Goal: Task Accomplishment & Management: Use online tool/utility

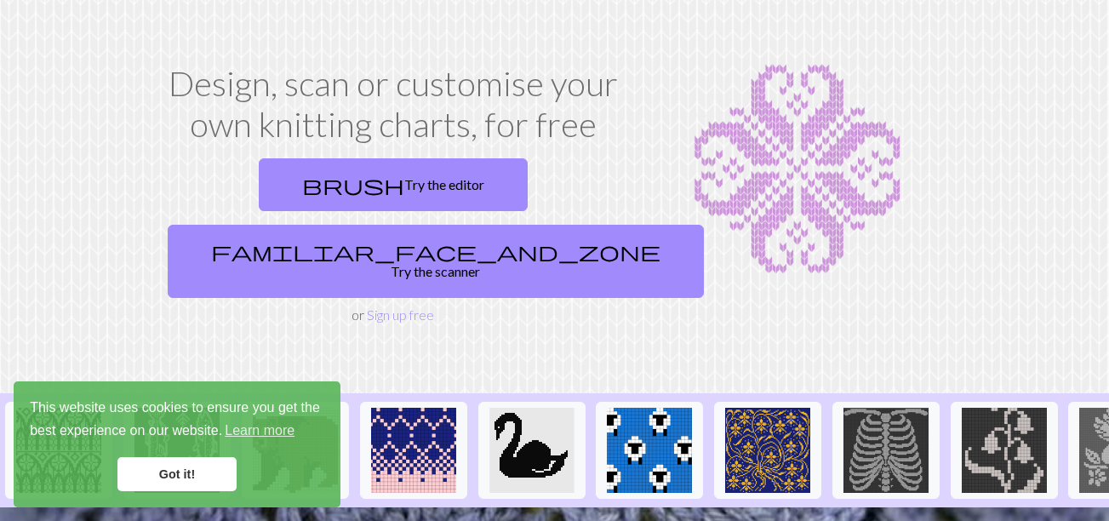
scroll to position [85, 0]
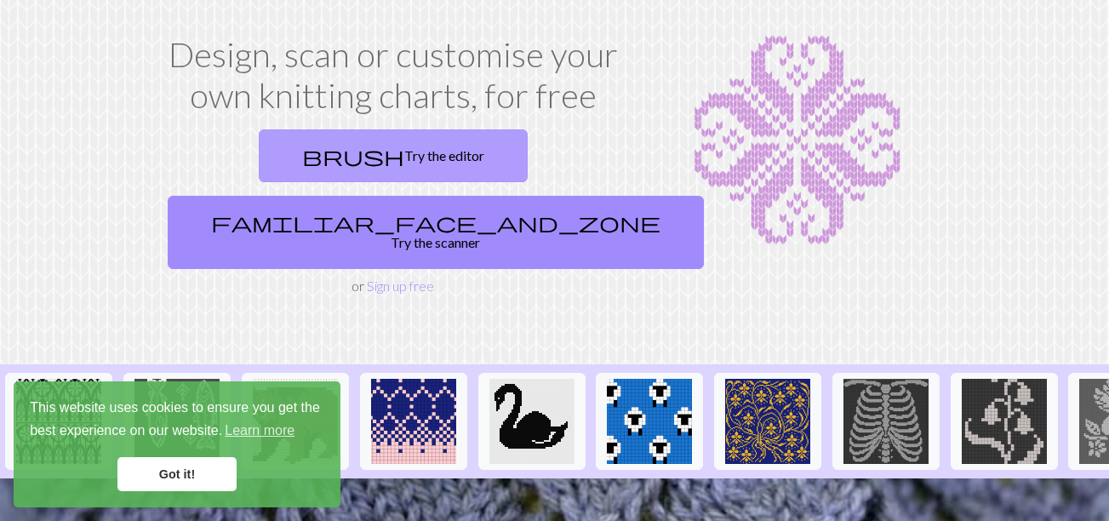
click at [318, 160] on link "brush Try the editor" at bounding box center [393, 155] width 269 height 53
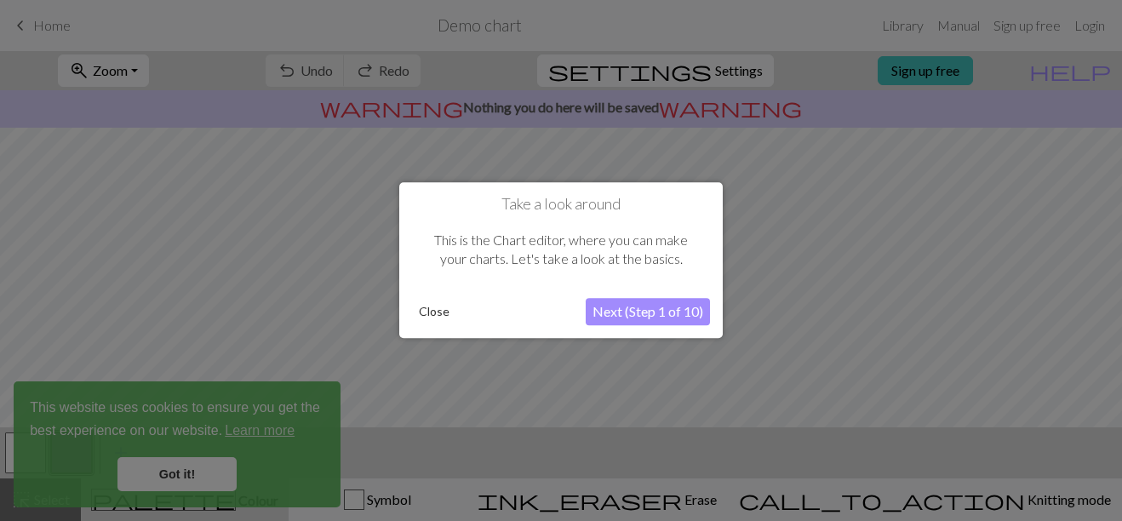
click at [431, 312] on button "Close" at bounding box center [434, 313] width 44 height 26
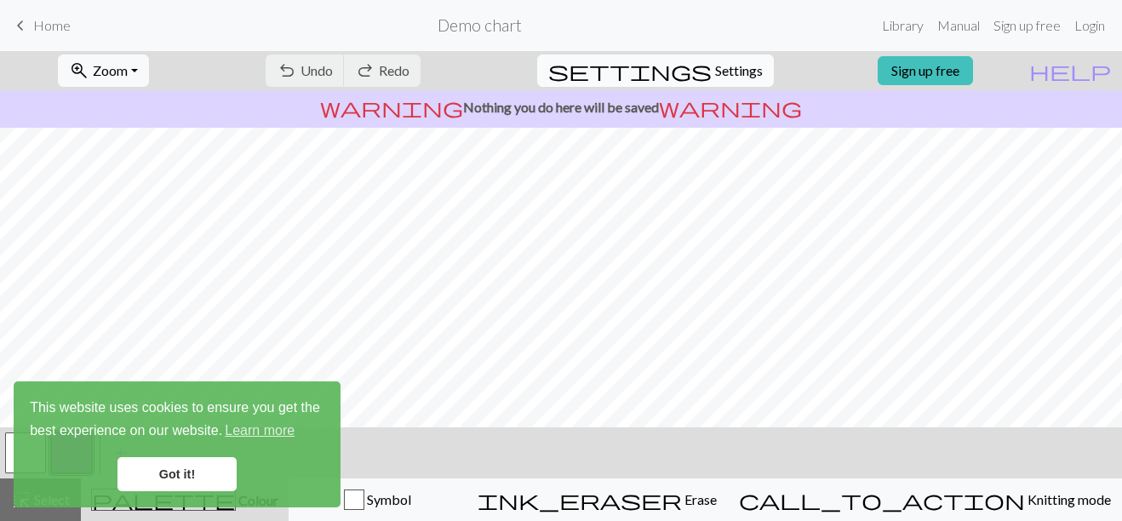
click at [727, 61] on span "Settings" at bounding box center [739, 70] width 48 height 20
select select "aran"
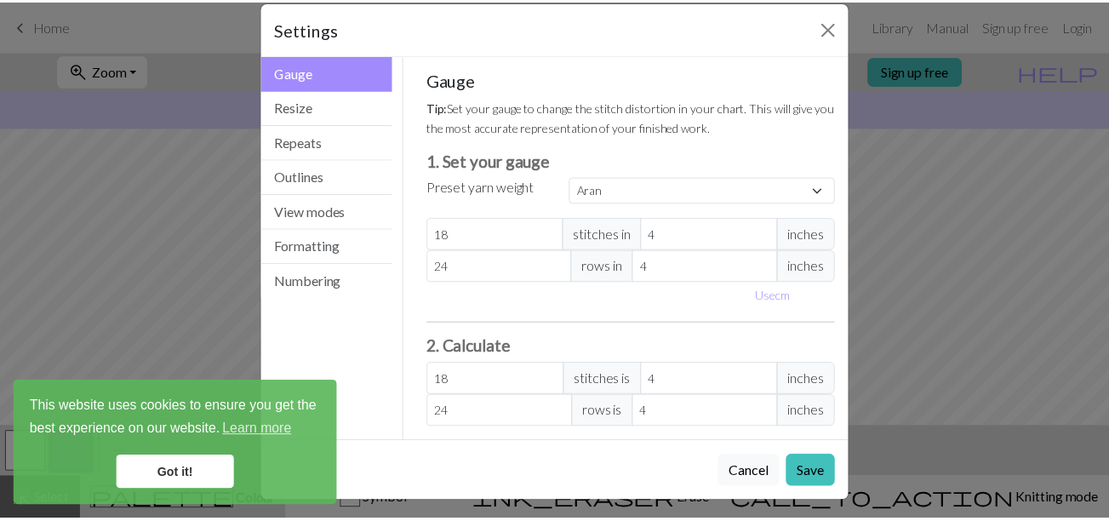
scroll to position [29, 0]
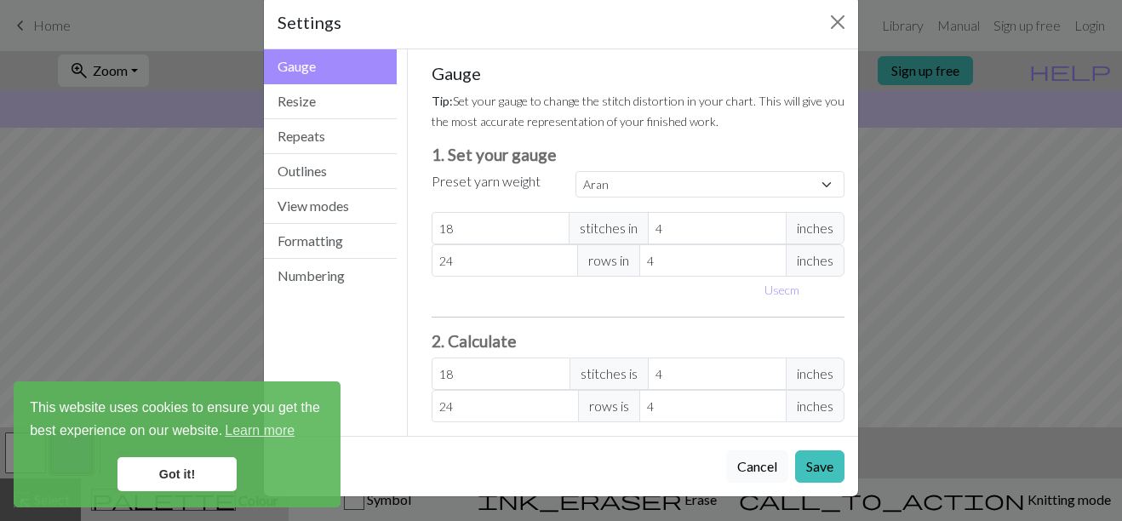
click at [753, 478] on button "Cancel" at bounding box center [757, 466] width 62 height 32
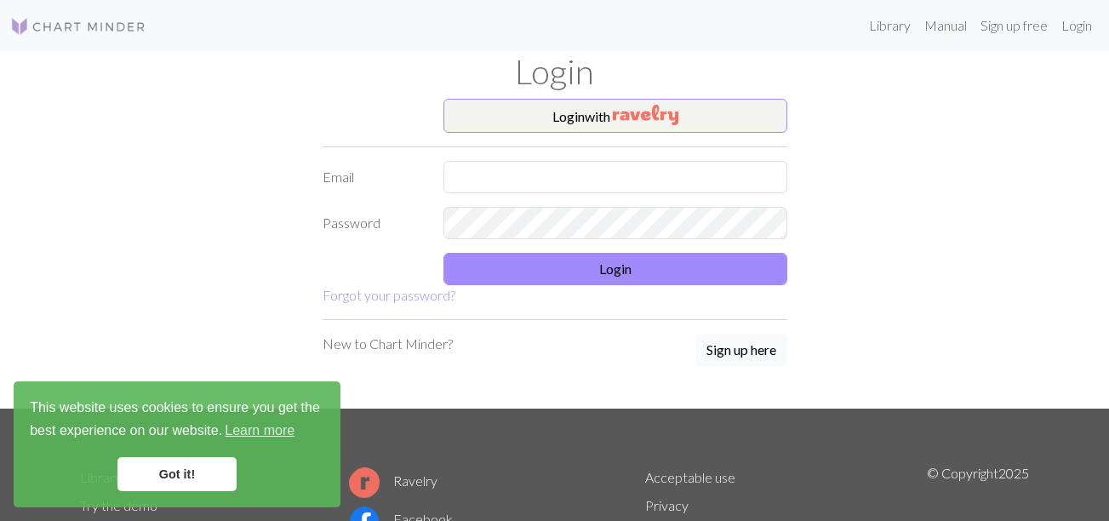
click at [730, 354] on button "Sign up here" at bounding box center [742, 350] width 92 height 32
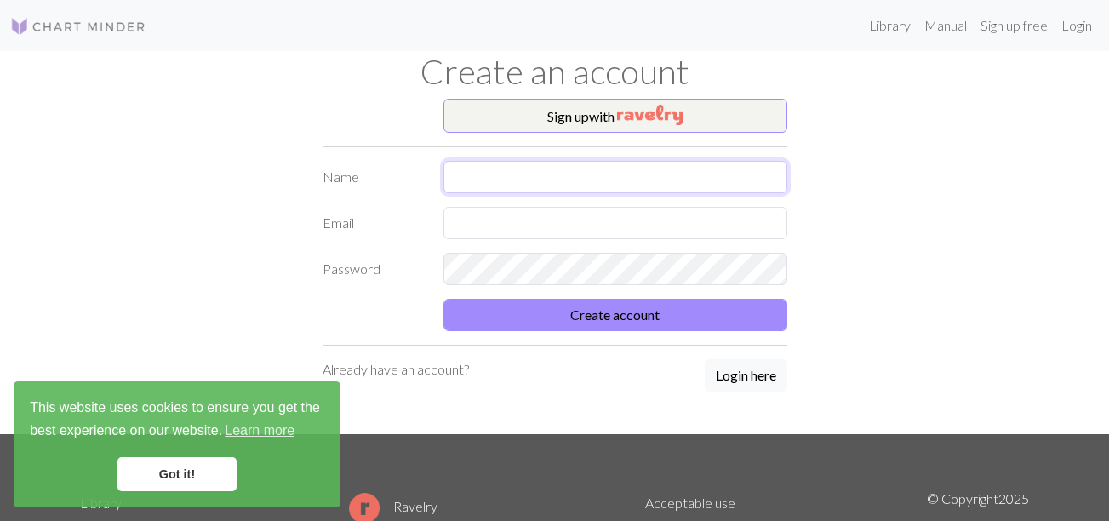
click at [524, 171] on input "text" at bounding box center [616, 177] width 344 height 32
type input "[PERSON_NAME]"
type input "[EMAIL_ADDRESS][DOMAIN_NAME]"
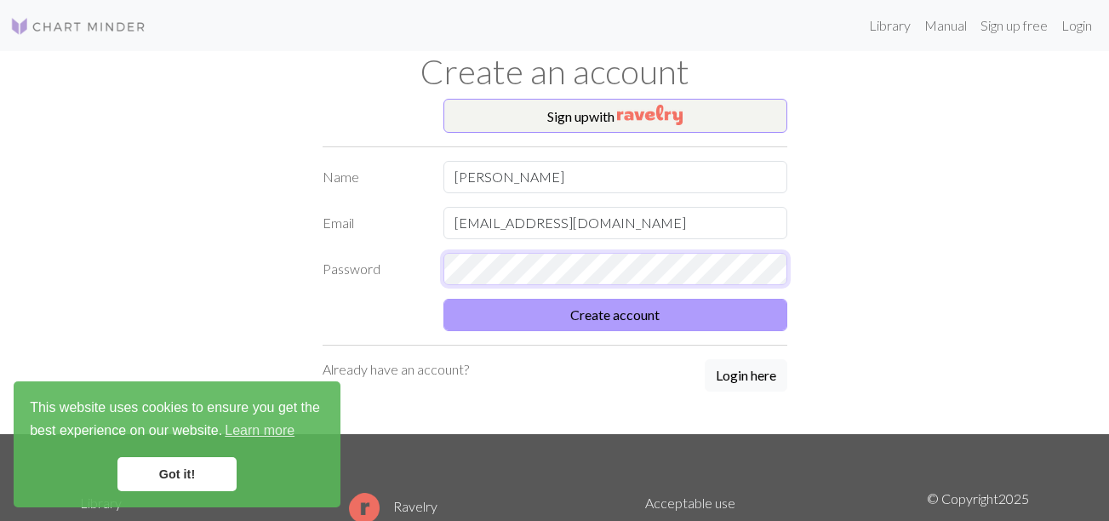
click at [444, 299] on button "Create account" at bounding box center [616, 315] width 344 height 32
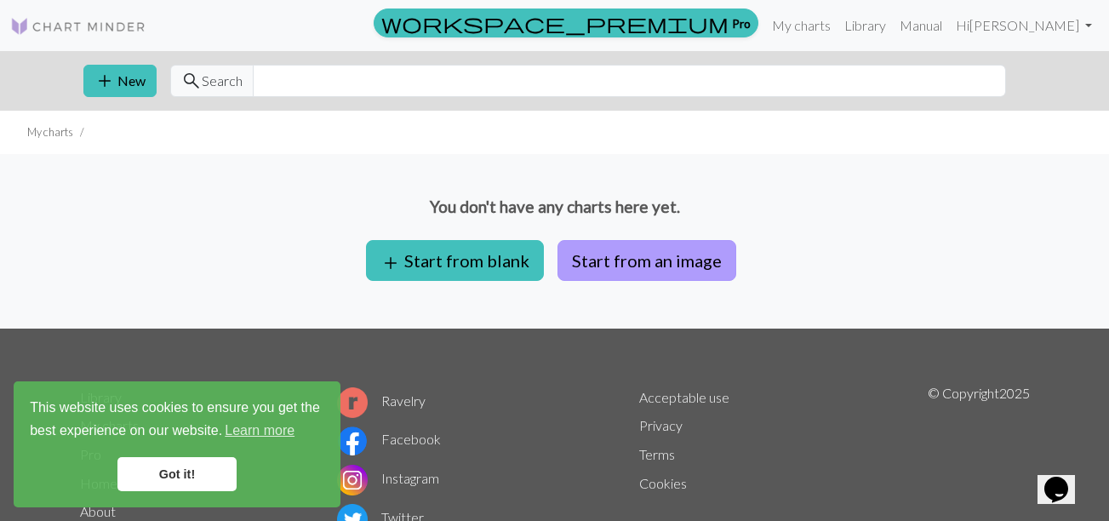
click at [593, 260] on button "Start from an image" at bounding box center [647, 260] width 179 height 41
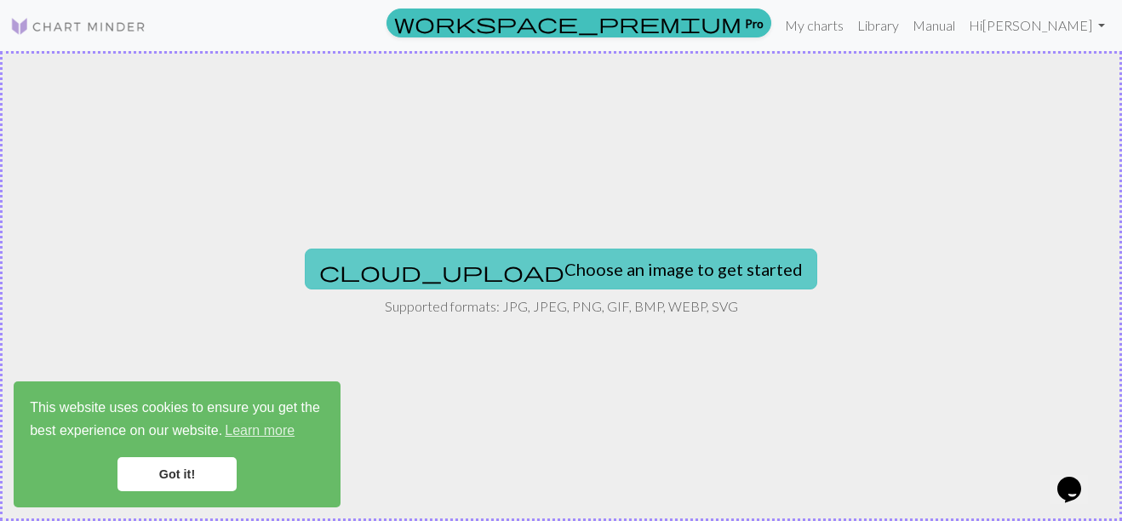
click at [493, 266] on button "cloud_upload Choose an image to get started" at bounding box center [561, 269] width 513 height 41
type input "C:\fakepath\file_000000001328620ab0e067ffc7f7d837.png"
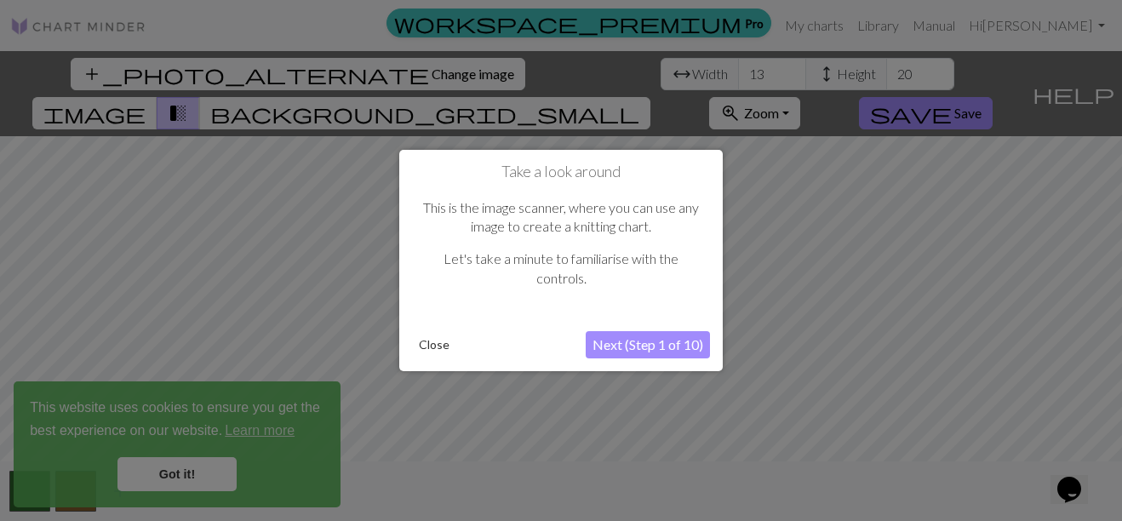
click at [622, 347] on button "Next (Step 1 of 10)" at bounding box center [648, 344] width 124 height 27
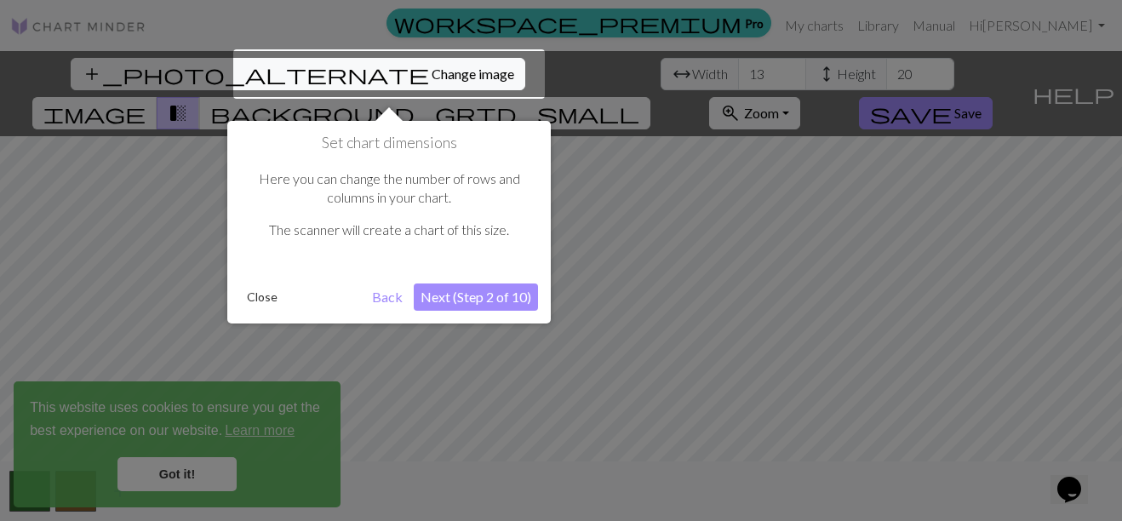
click at [476, 297] on button "Next (Step 2 of 10)" at bounding box center [476, 297] width 124 height 27
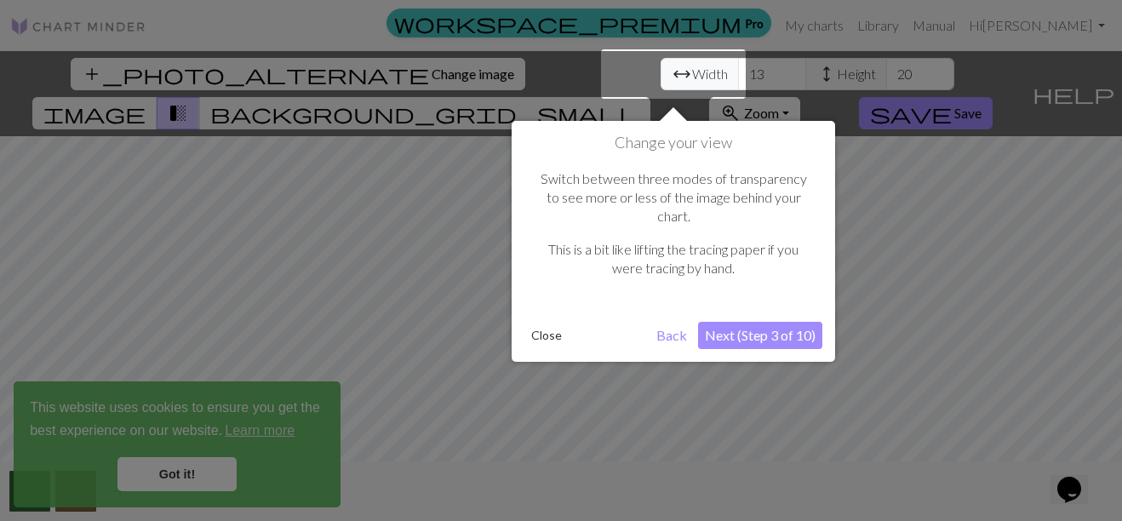
click at [749, 322] on button "Next (Step 3 of 10)" at bounding box center [760, 335] width 124 height 27
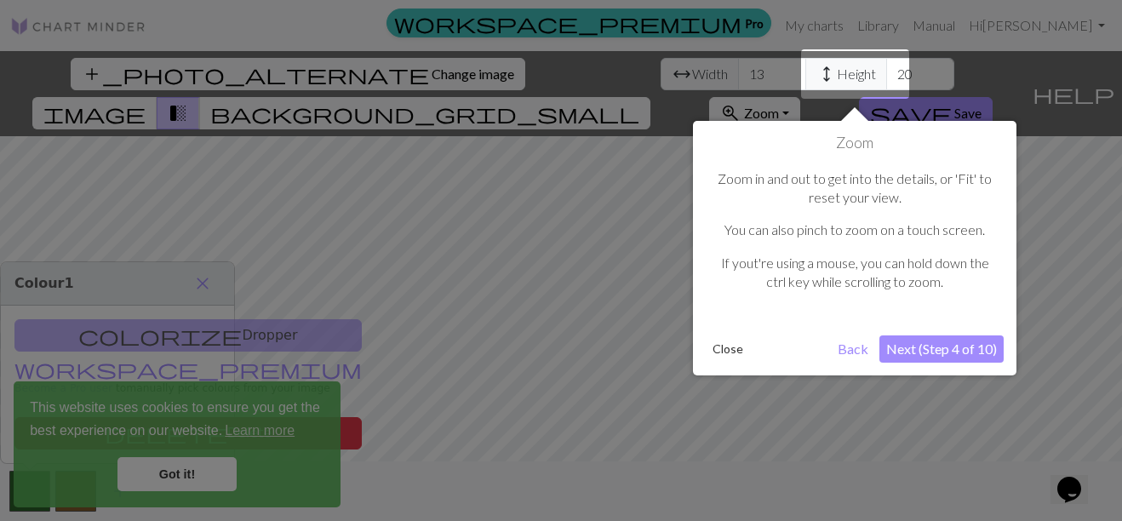
click at [983, 341] on button "Next (Step 4 of 10)" at bounding box center [942, 348] width 124 height 27
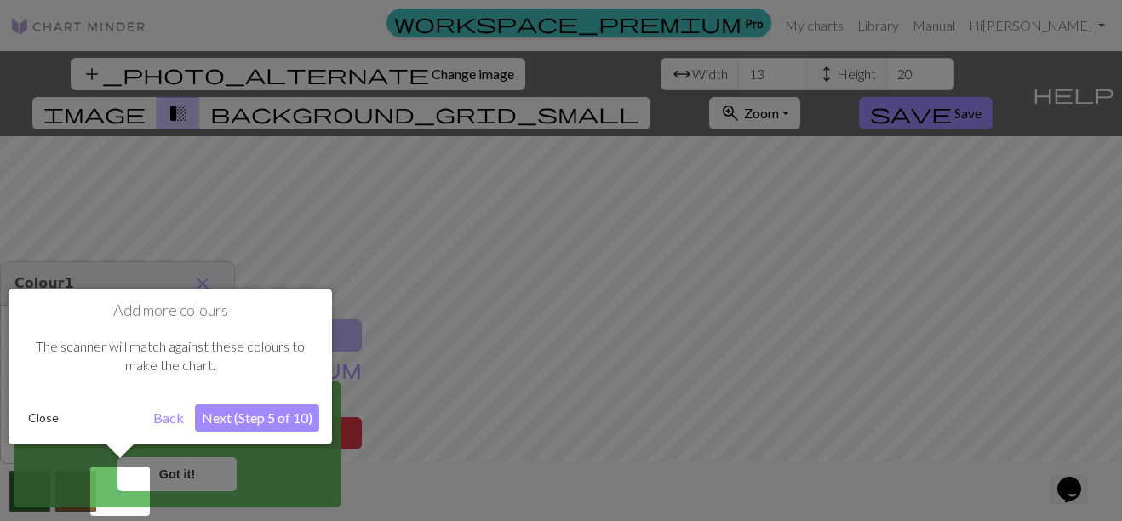
click at [272, 415] on button "Next (Step 5 of 10)" at bounding box center [257, 417] width 124 height 27
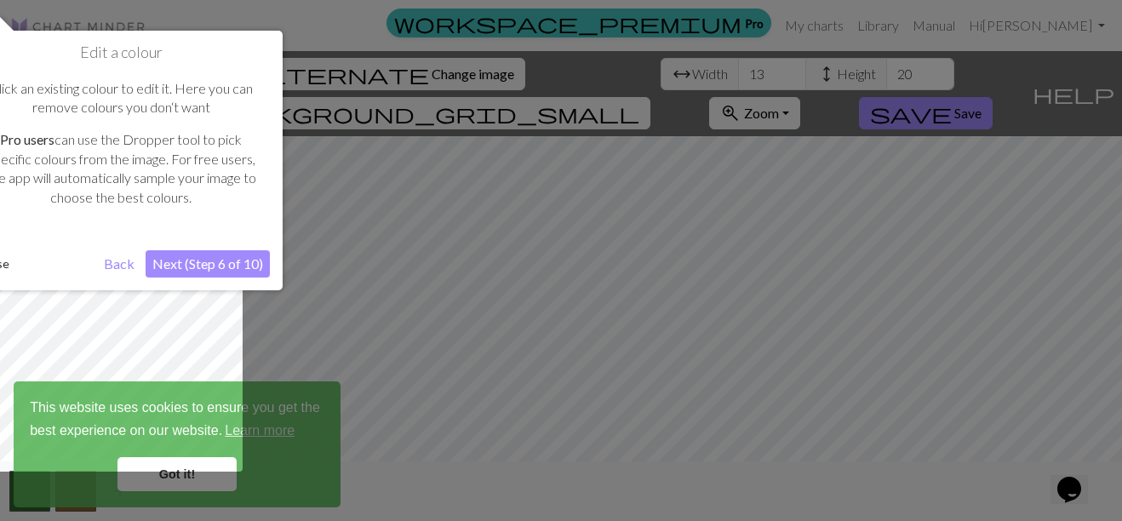
click at [221, 263] on button "Next (Step 6 of 10)" at bounding box center [208, 263] width 124 height 27
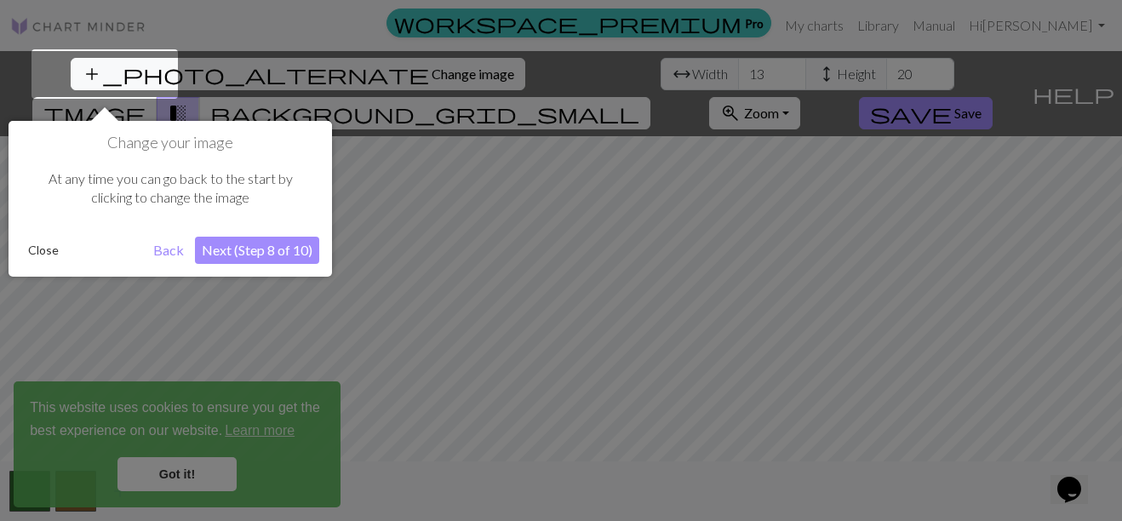
click at [227, 259] on button "Next (Step 8 of 10)" at bounding box center [257, 250] width 124 height 27
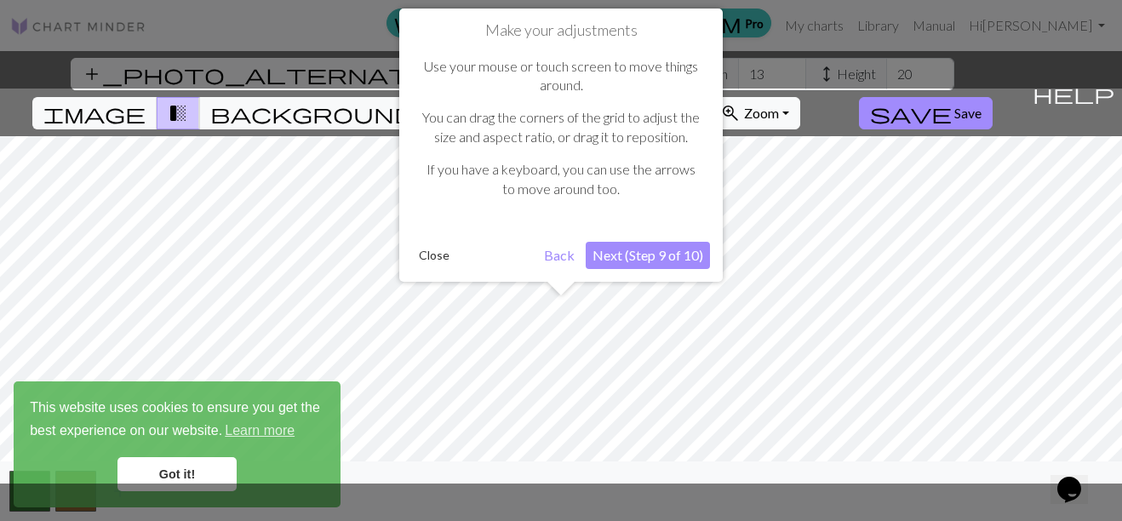
click at [673, 261] on button "Next (Step 9 of 10)" at bounding box center [648, 255] width 124 height 27
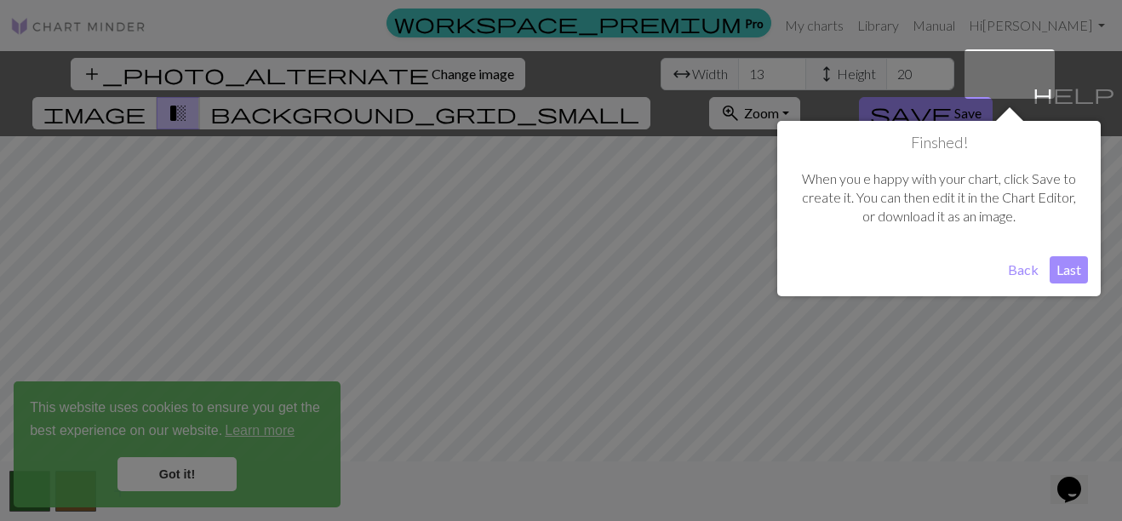
click at [1057, 271] on button "Last" at bounding box center [1069, 269] width 38 height 27
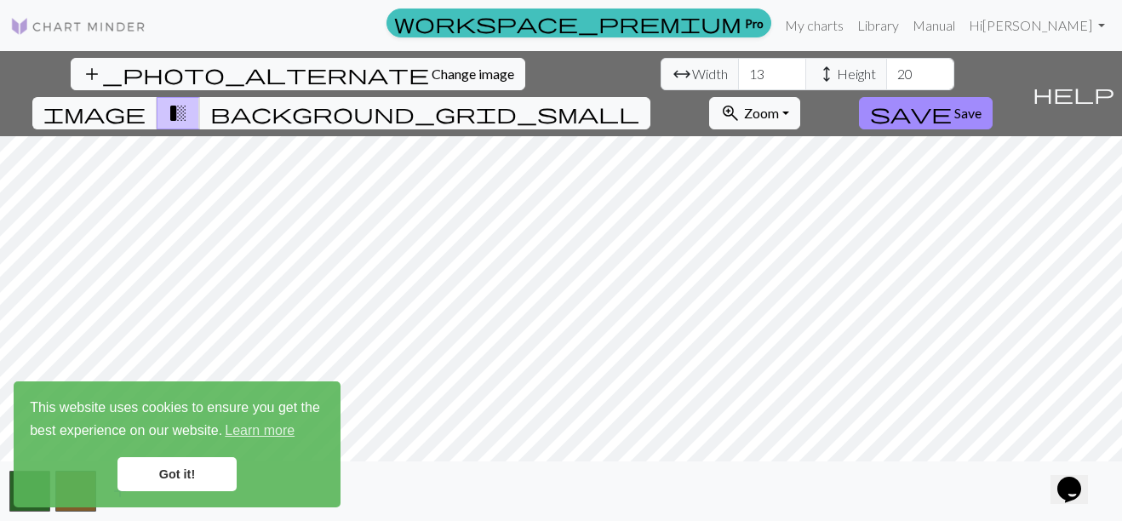
click at [216, 481] on link "Got it!" at bounding box center [176, 474] width 119 height 34
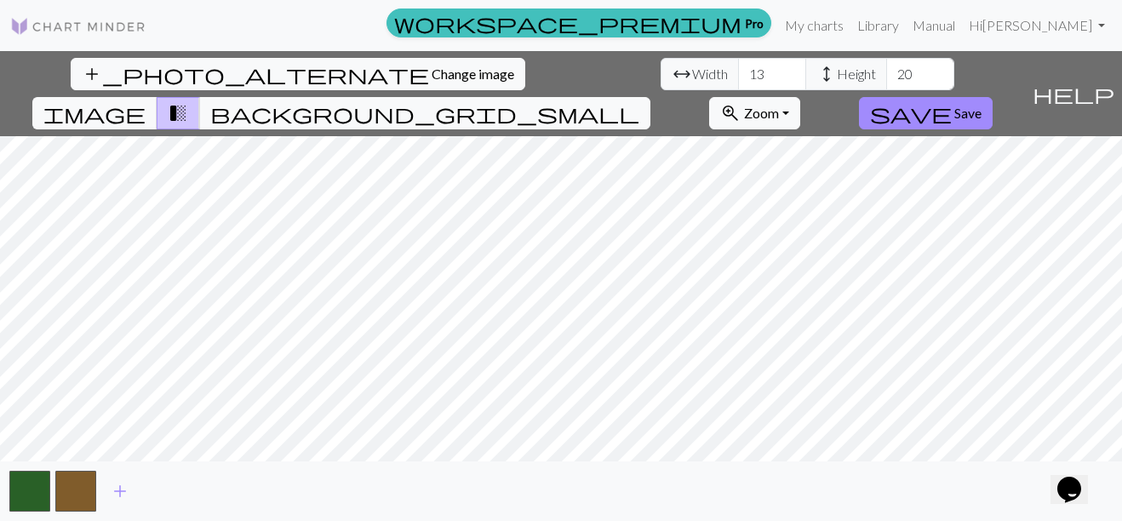
click at [119, 498] on span "add" at bounding box center [120, 491] width 20 height 24
click at [158, 499] on span "add" at bounding box center [166, 491] width 20 height 24
click at [212, 496] on span "add" at bounding box center [212, 491] width 20 height 24
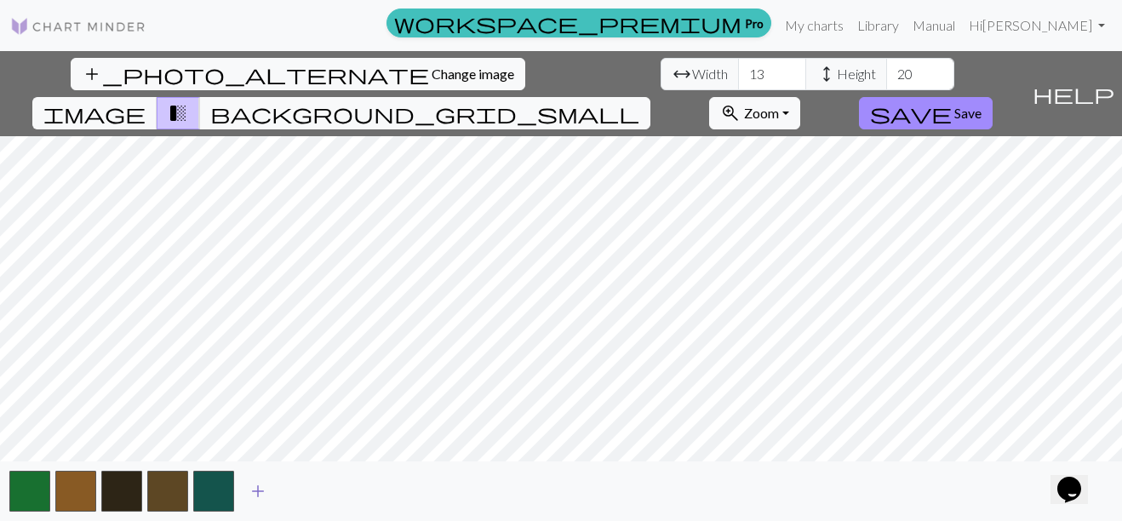
click at [274, 495] on button "add" at bounding box center [258, 491] width 43 height 32
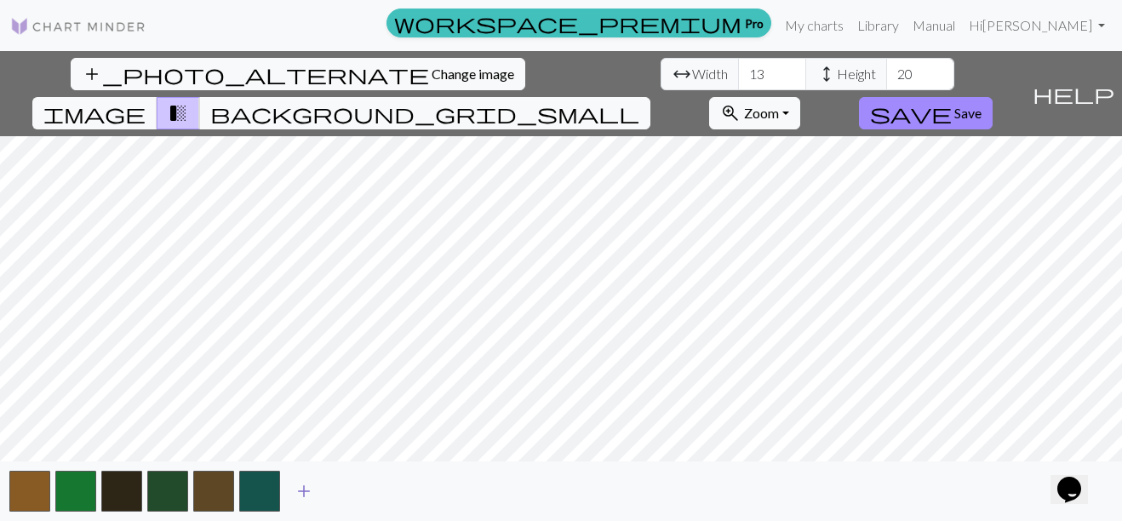
click at [299, 489] on span "add" at bounding box center [304, 491] width 20 height 24
click at [356, 495] on span "add" at bounding box center [350, 491] width 20 height 24
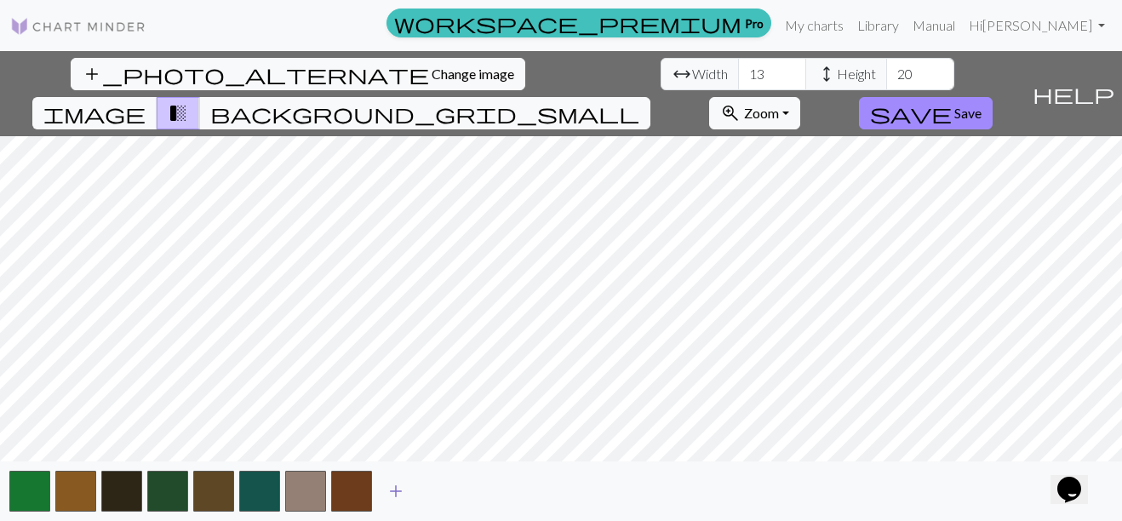
click at [382, 495] on button "add" at bounding box center [396, 491] width 43 height 32
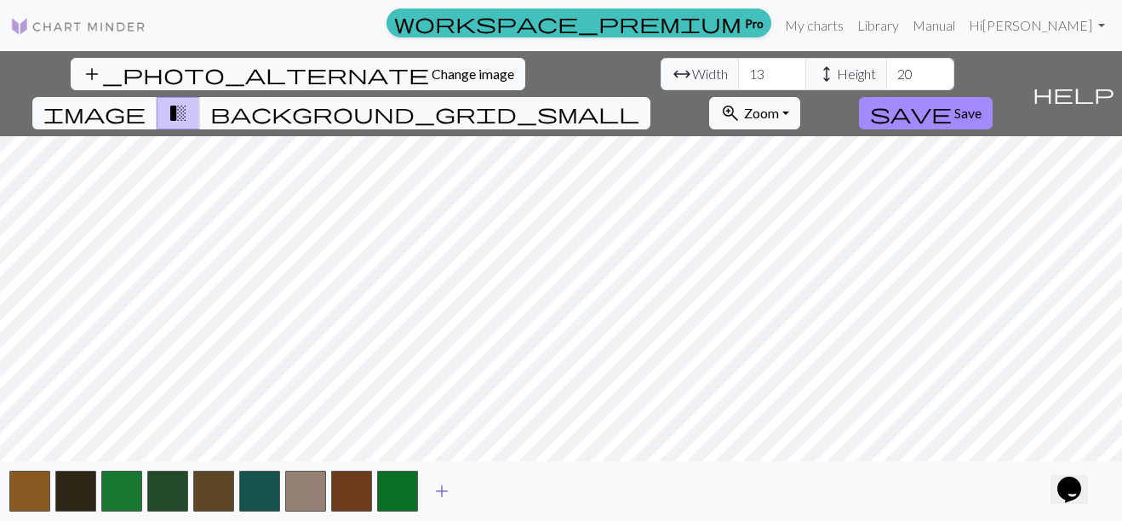
click at [429, 493] on button "add" at bounding box center [442, 491] width 43 height 32
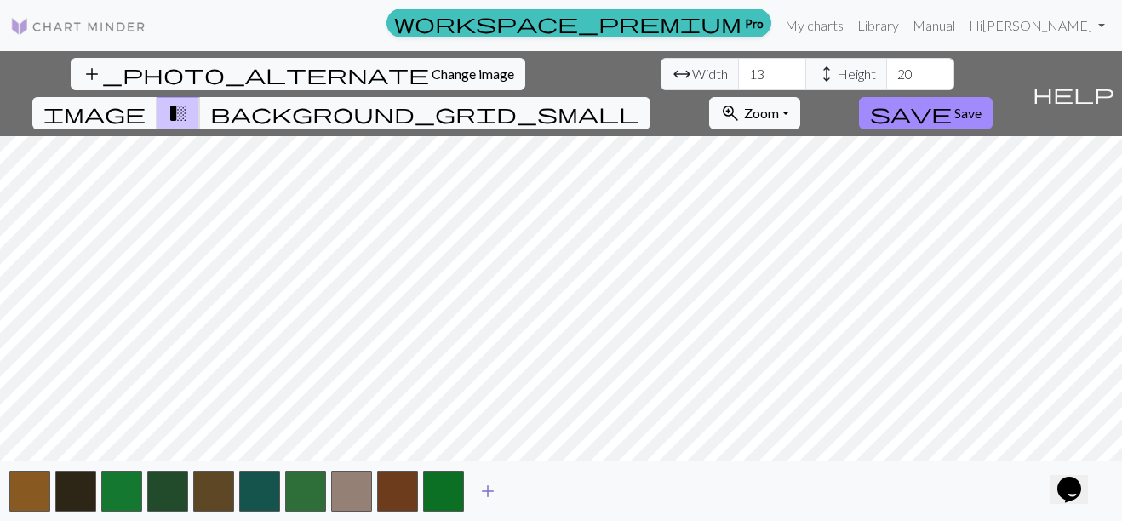
click at [480, 492] on span "add" at bounding box center [488, 491] width 20 height 24
click at [536, 494] on span "add" at bounding box center [534, 491] width 20 height 24
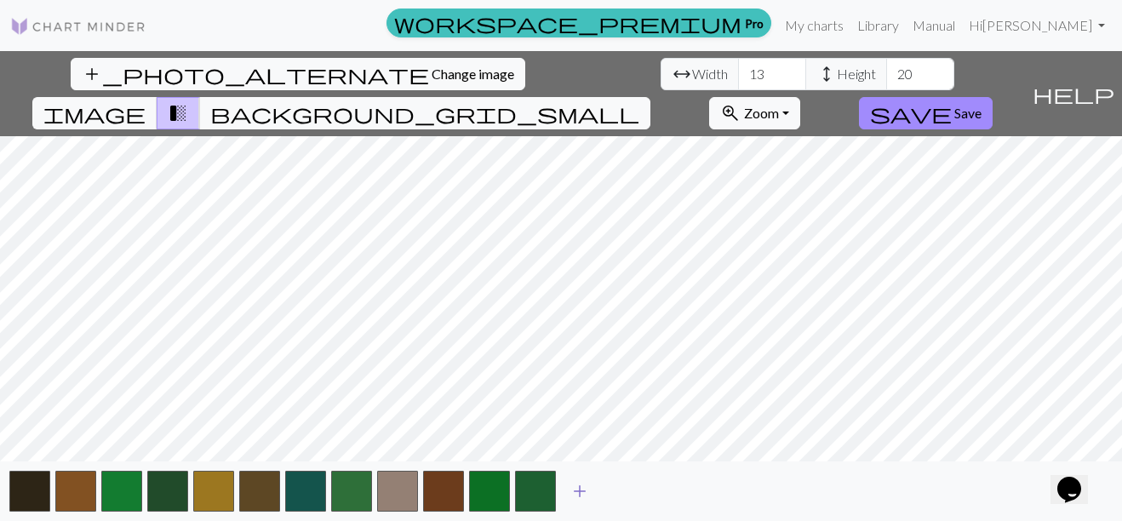
click at [584, 501] on span "add" at bounding box center [580, 491] width 20 height 24
click at [617, 503] on button "add" at bounding box center [626, 491] width 43 height 32
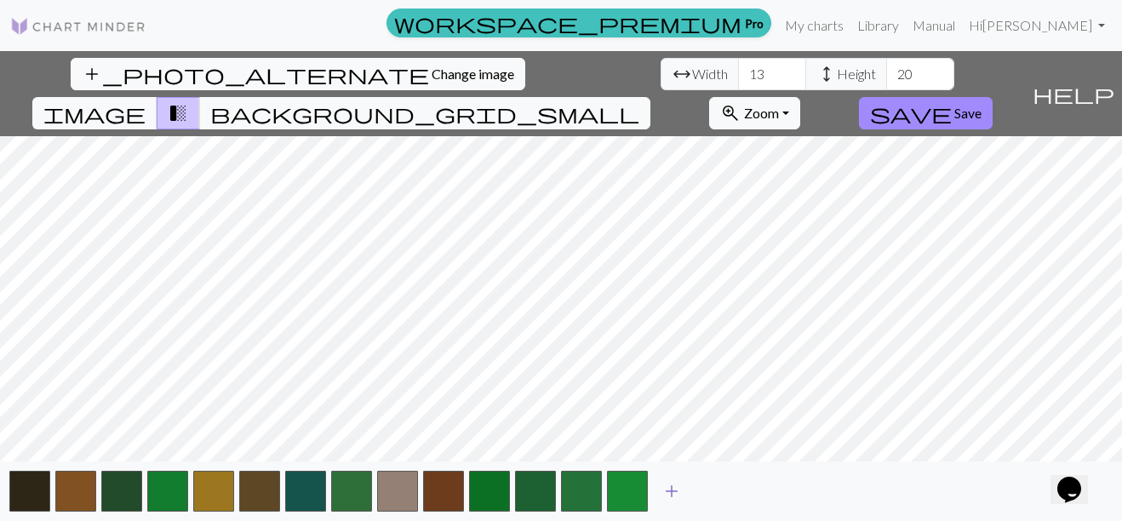
click at [670, 500] on span "add" at bounding box center [672, 491] width 20 height 24
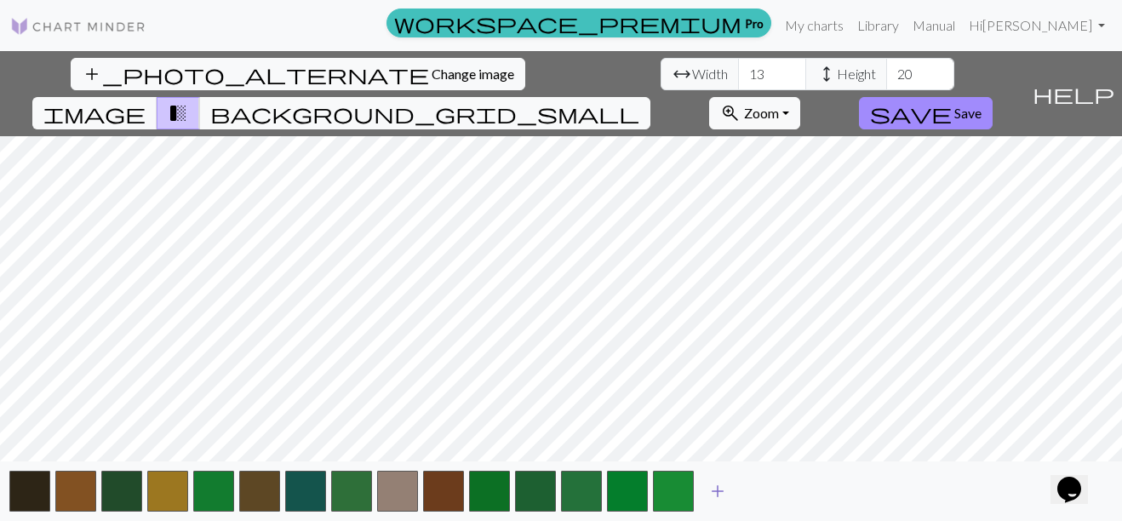
click at [712, 496] on span "add" at bounding box center [718, 491] width 20 height 24
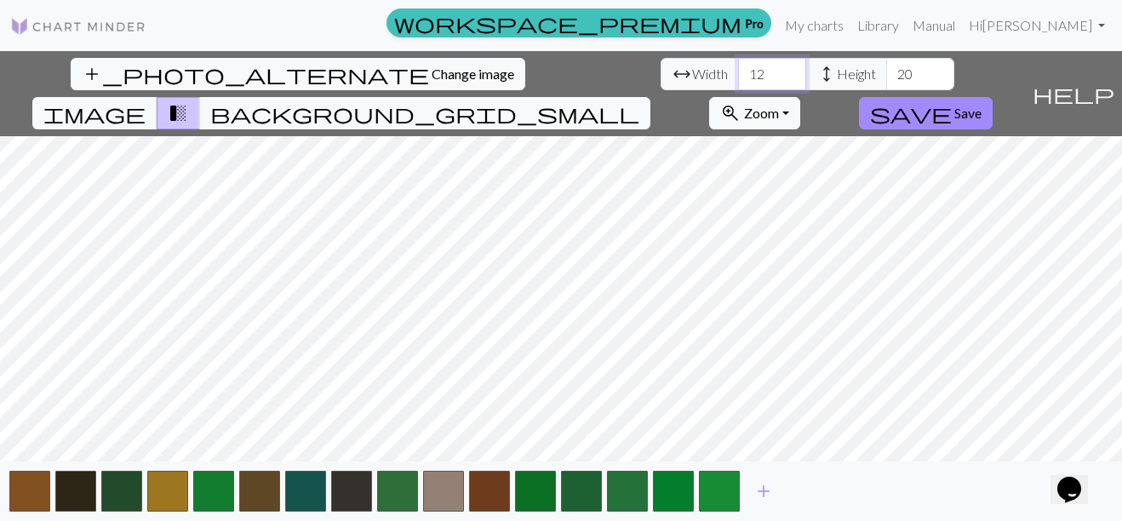
click at [738, 75] on input "12" at bounding box center [772, 74] width 68 height 32
click at [738, 66] on input "13" at bounding box center [772, 74] width 68 height 32
click at [738, 66] on input "14" at bounding box center [772, 74] width 68 height 32
click at [738, 66] on input "15" at bounding box center [772, 74] width 68 height 32
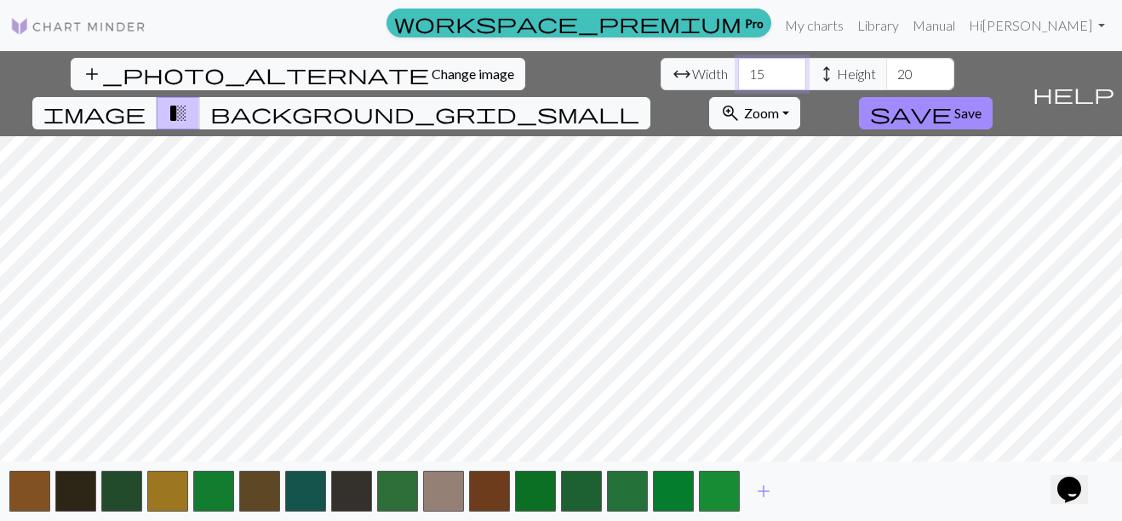
click at [738, 66] on input "15" at bounding box center [772, 74] width 68 height 32
click at [738, 67] on input "15" at bounding box center [772, 74] width 68 height 32
click at [738, 71] on input "16" at bounding box center [772, 74] width 68 height 32
click at [738, 70] on input "17" at bounding box center [772, 74] width 68 height 32
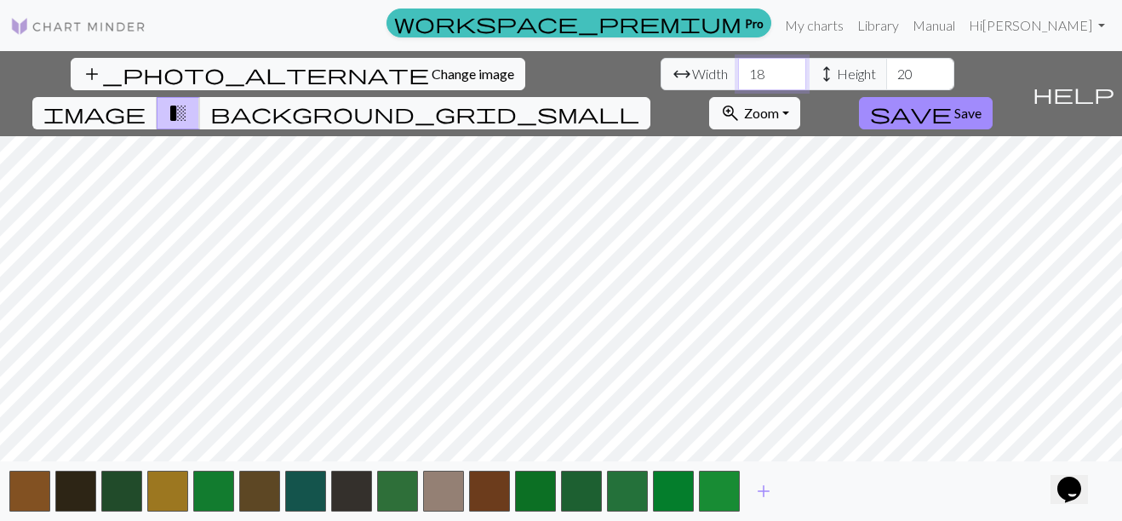
click at [738, 70] on input "18" at bounding box center [772, 74] width 68 height 32
click at [738, 70] on input "19" at bounding box center [772, 74] width 68 height 32
click at [738, 71] on input "20" at bounding box center [772, 74] width 68 height 32
click at [738, 71] on input "21" at bounding box center [772, 74] width 68 height 32
click at [738, 71] on input "22" at bounding box center [772, 74] width 68 height 32
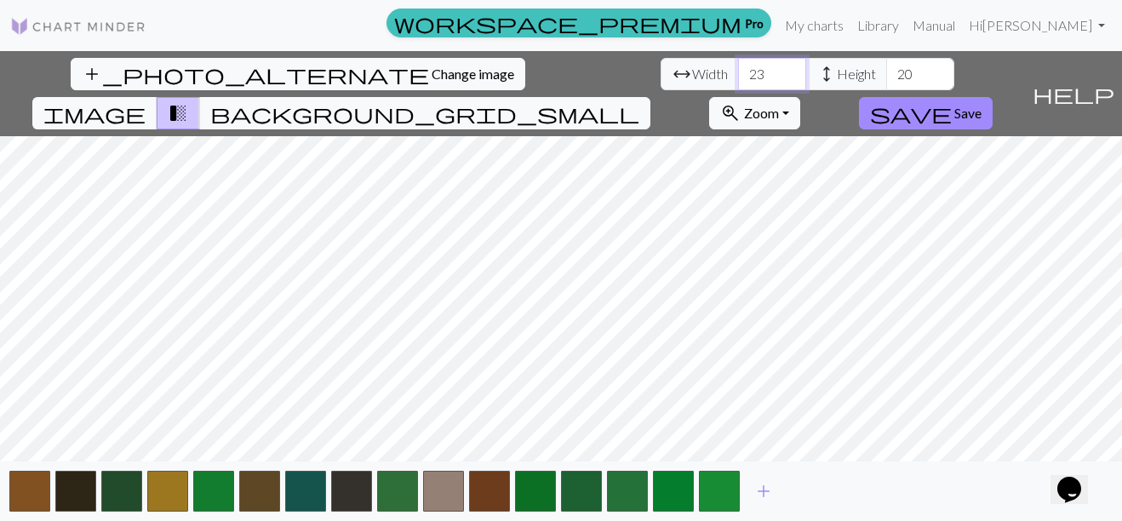
click at [738, 71] on input "23" at bounding box center [772, 74] width 68 height 32
click at [738, 72] on input "24" at bounding box center [772, 74] width 68 height 32
click at [738, 72] on input "25" at bounding box center [772, 74] width 68 height 32
click at [738, 72] on input "26" at bounding box center [772, 74] width 68 height 32
click at [738, 72] on input "27" at bounding box center [772, 74] width 68 height 32
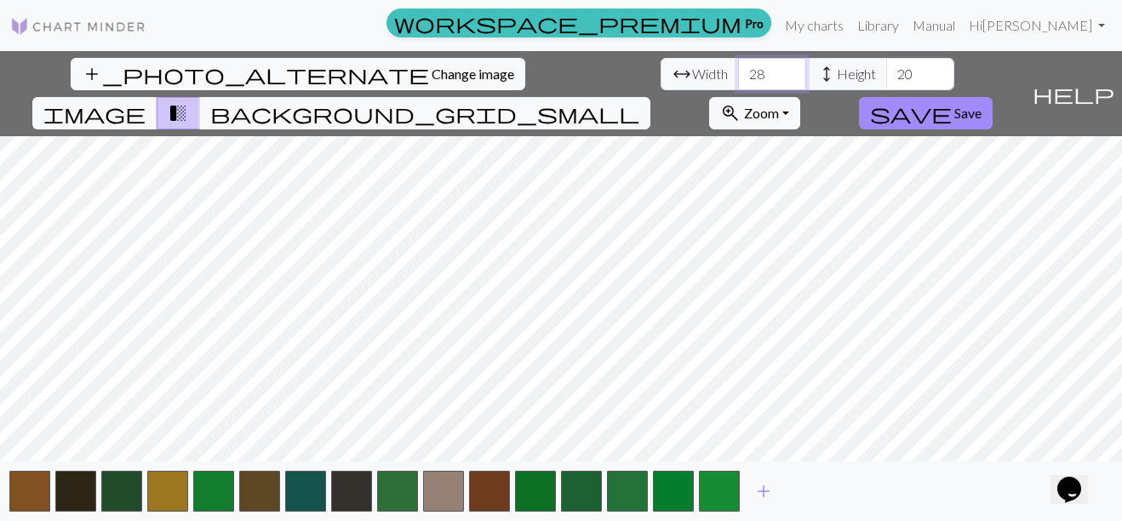
click at [738, 72] on input "28" at bounding box center [772, 74] width 68 height 32
click at [738, 72] on input "29" at bounding box center [772, 74] width 68 height 32
click at [738, 72] on input "30" at bounding box center [772, 74] width 68 height 32
click at [738, 72] on input "31" at bounding box center [772, 74] width 68 height 32
click at [738, 72] on input "32" at bounding box center [772, 74] width 68 height 32
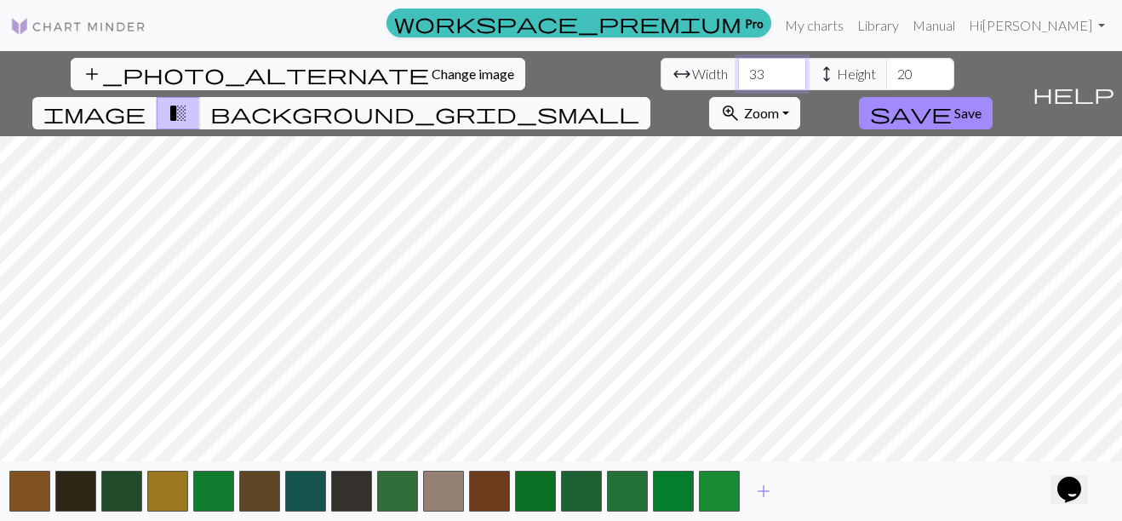
click at [738, 72] on input "33" at bounding box center [772, 74] width 68 height 32
click at [738, 72] on input "34" at bounding box center [772, 74] width 68 height 32
click at [738, 72] on input "35" at bounding box center [772, 74] width 68 height 32
click at [738, 74] on input "35" at bounding box center [772, 74] width 68 height 32
click at [738, 67] on input "36" at bounding box center [772, 74] width 68 height 32
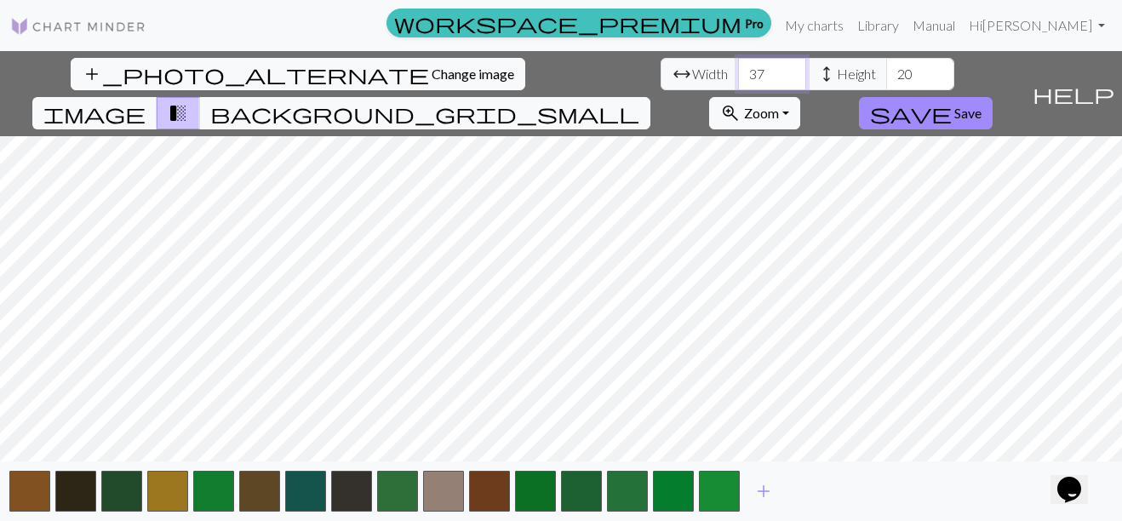
click at [738, 67] on input "37" at bounding box center [772, 74] width 68 height 32
click at [738, 67] on input "38" at bounding box center [772, 74] width 68 height 32
click at [738, 68] on input "39" at bounding box center [772, 74] width 68 height 32
click at [738, 68] on input "40" at bounding box center [772, 74] width 68 height 32
click at [738, 68] on input "41" at bounding box center [772, 74] width 68 height 32
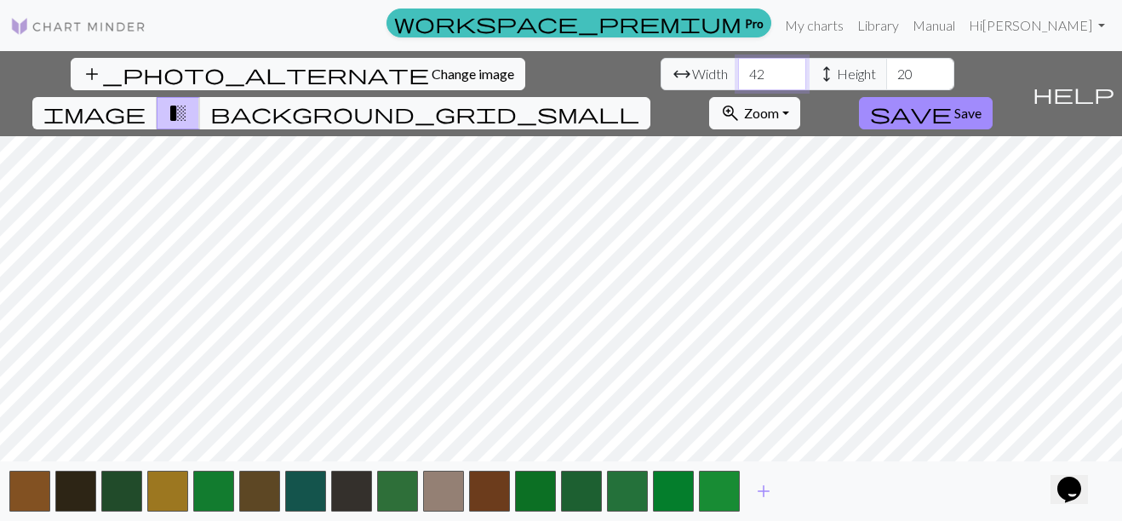
click at [738, 68] on input "42" at bounding box center [772, 74] width 68 height 32
click at [738, 68] on input "43" at bounding box center [772, 74] width 68 height 32
click at [738, 68] on input "44" at bounding box center [772, 74] width 68 height 32
click at [738, 68] on input "45" at bounding box center [772, 74] width 68 height 32
click at [738, 68] on input "46" at bounding box center [772, 74] width 68 height 32
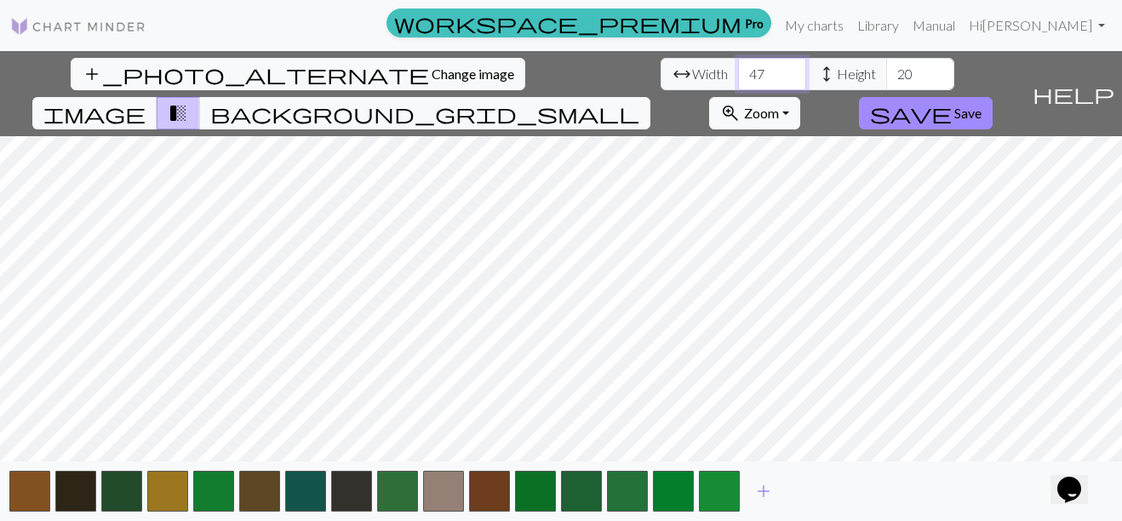
click at [738, 68] on input "47" at bounding box center [772, 74] width 68 height 32
click at [738, 68] on input "48" at bounding box center [772, 74] width 68 height 32
click at [738, 68] on input "49" at bounding box center [772, 74] width 68 height 32
click at [738, 68] on input "50" at bounding box center [772, 74] width 68 height 32
click at [738, 68] on input "51" at bounding box center [772, 74] width 68 height 32
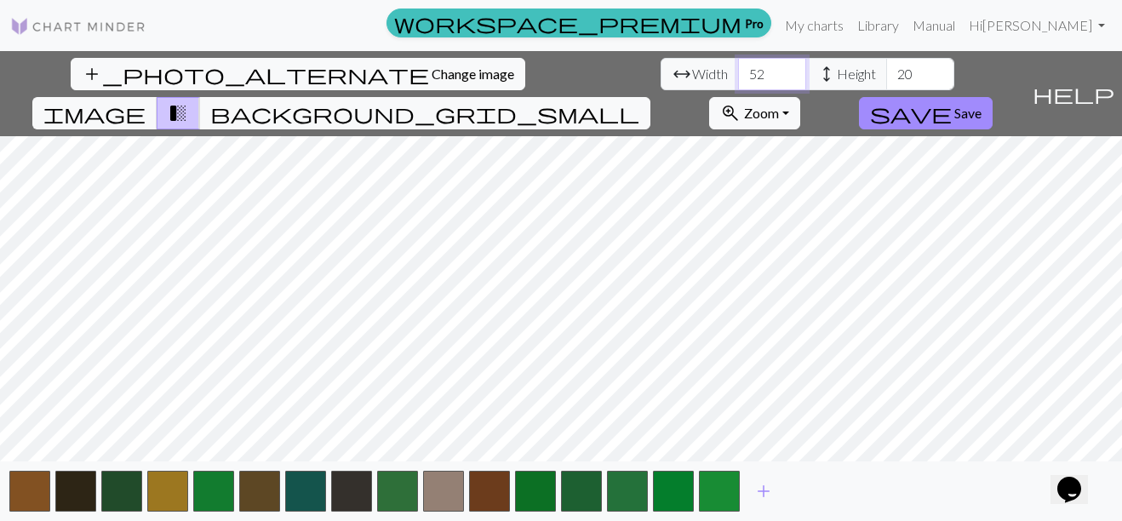
click at [738, 68] on input "52" at bounding box center [772, 74] width 68 height 32
drag, startPoint x: 360, startPoint y: 71, endPoint x: 312, endPoint y: 75, distance: 48.7
click at [661, 76] on div "arrow_range Width 52 height Height 20" at bounding box center [808, 74] width 294 height 32
type input "100"
click at [886, 77] on input "20" at bounding box center [920, 74] width 68 height 32
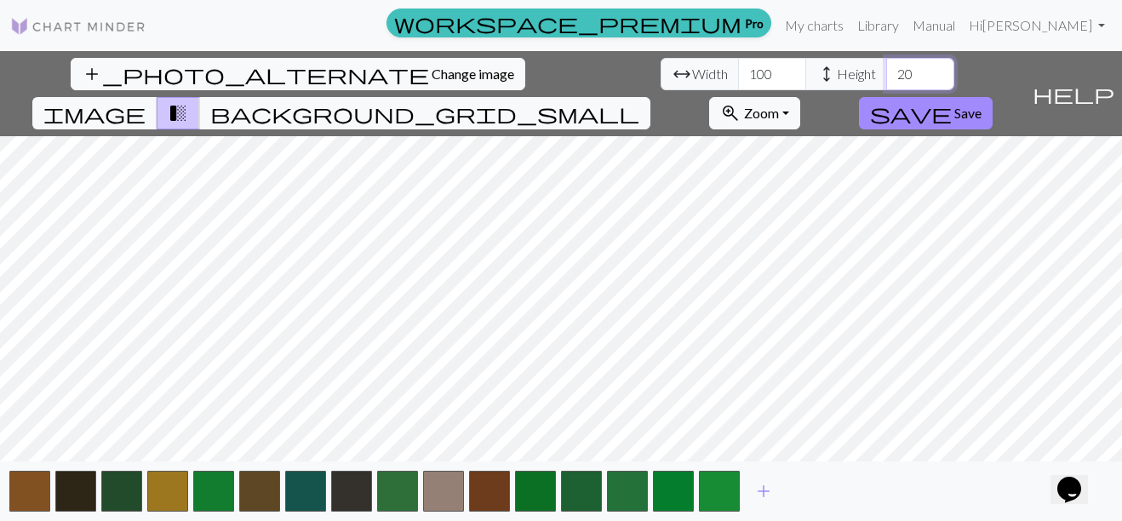
type input "2"
type input "1"
type input "8"
type input "200"
click at [692, 83] on span "Width" at bounding box center [710, 74] width 36 height 20
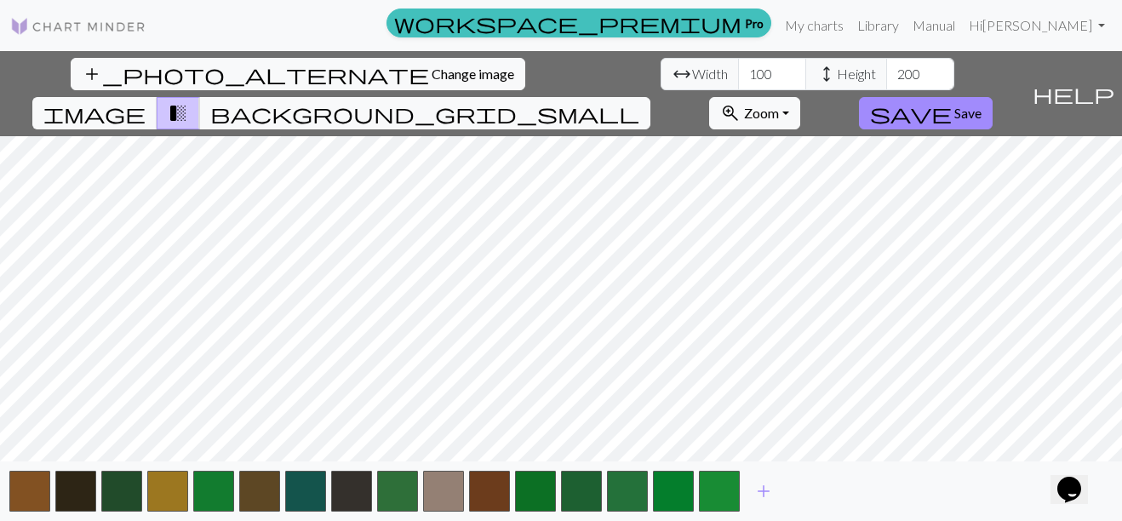
click at [188, 101] on span "transition_fade" at bounding box center [178, 113] width 20 height 24
click at [639, 101] on span "background_grid_small" at bounding box center [424, 113] width 429 height 24
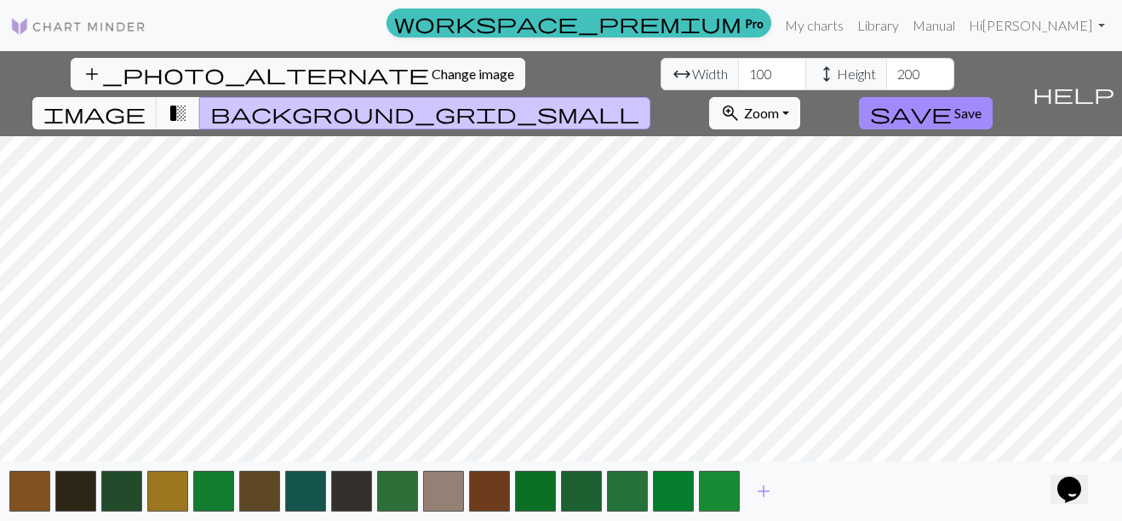
click at [188, 101] on span "transition_fade" at bounding box center [178, 113] width 20 height 24
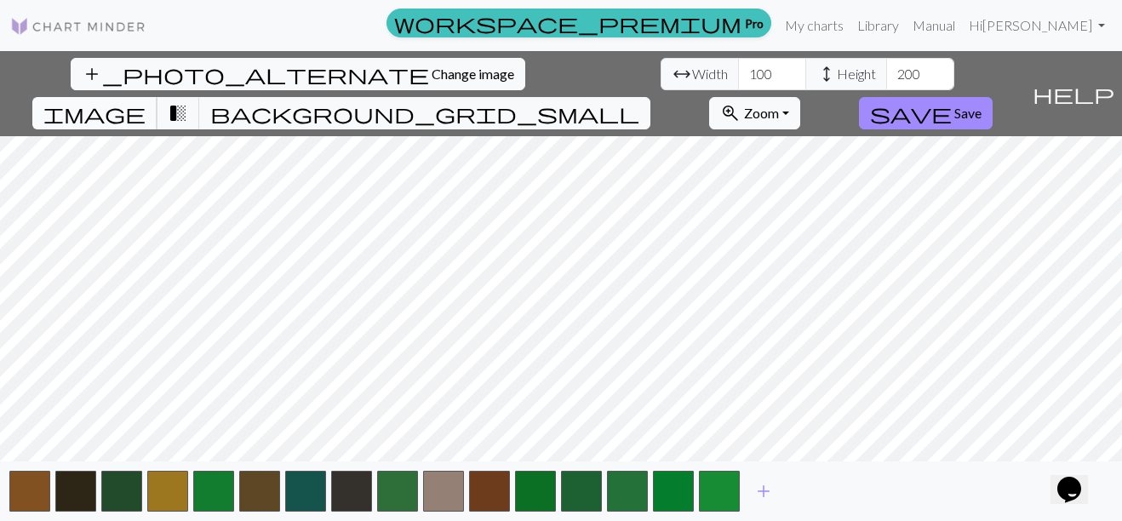
click at [158, 97] on button "image" at bounding box center [94, 113] width 125 height 32
click at [442, 504] on button "button" at bounding box center [443, 491] width 41 height 41
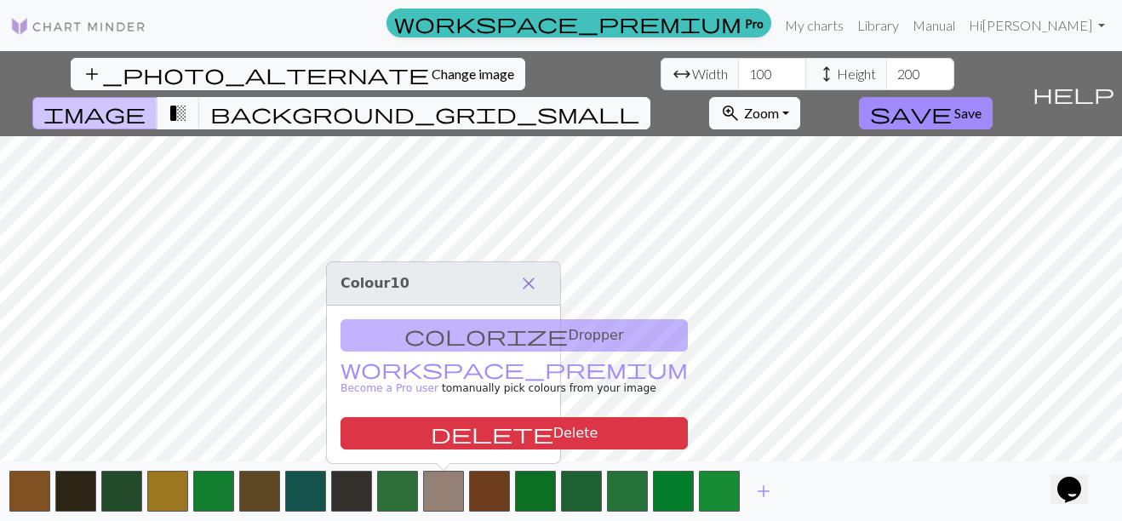
click at [531, 284] on span "close" at bounding box center [529, 284] width 20 height 24
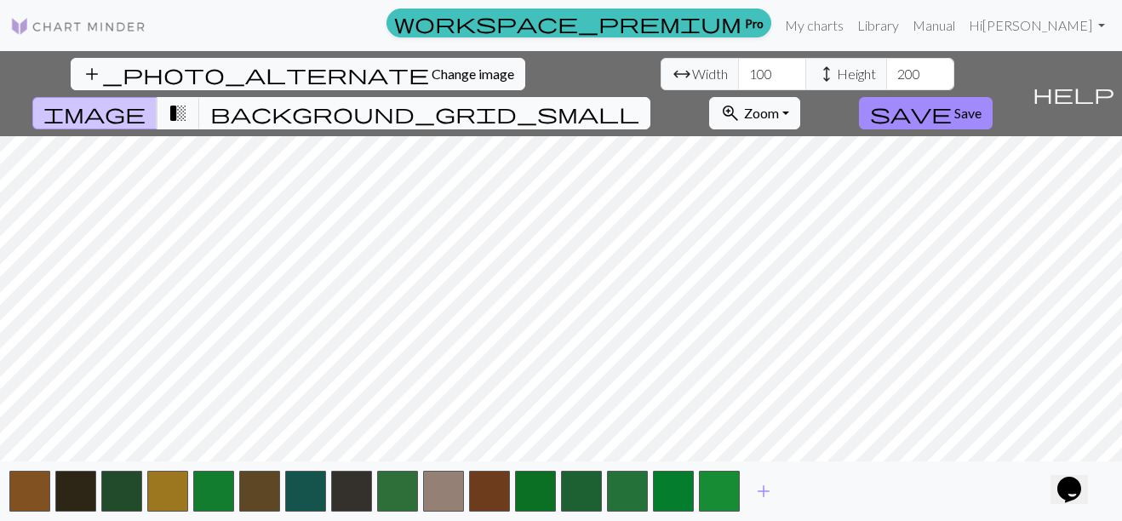
click at [639, 101] on span "background_grid_small" at bounding box center [424, 113] width 429 height 24
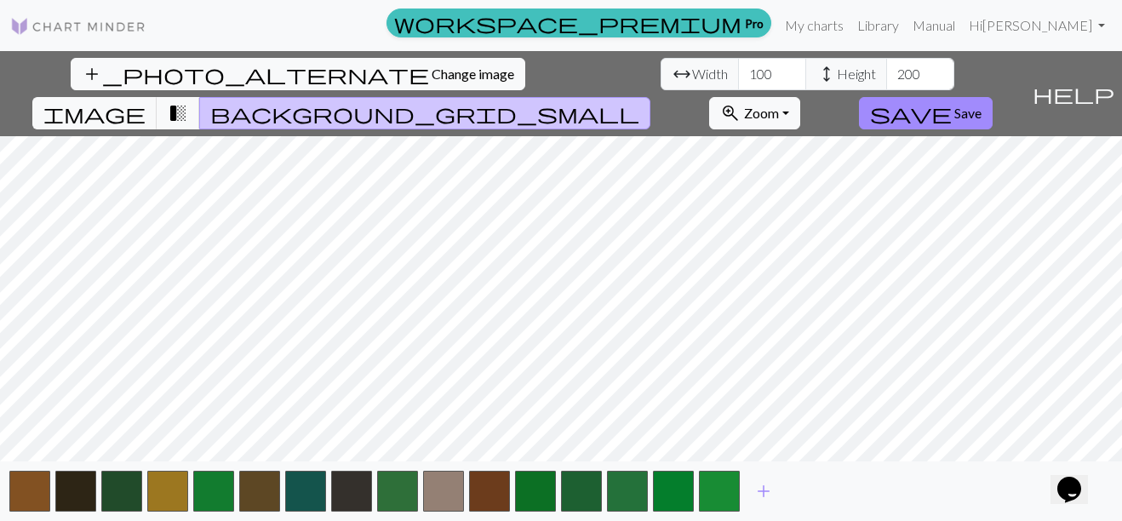
click at [639, 101] on span "background_grid_small" at bounding box center [424, 113] width 429 height 24
